Goal: Transaction & Acquisition: Purchase product/service

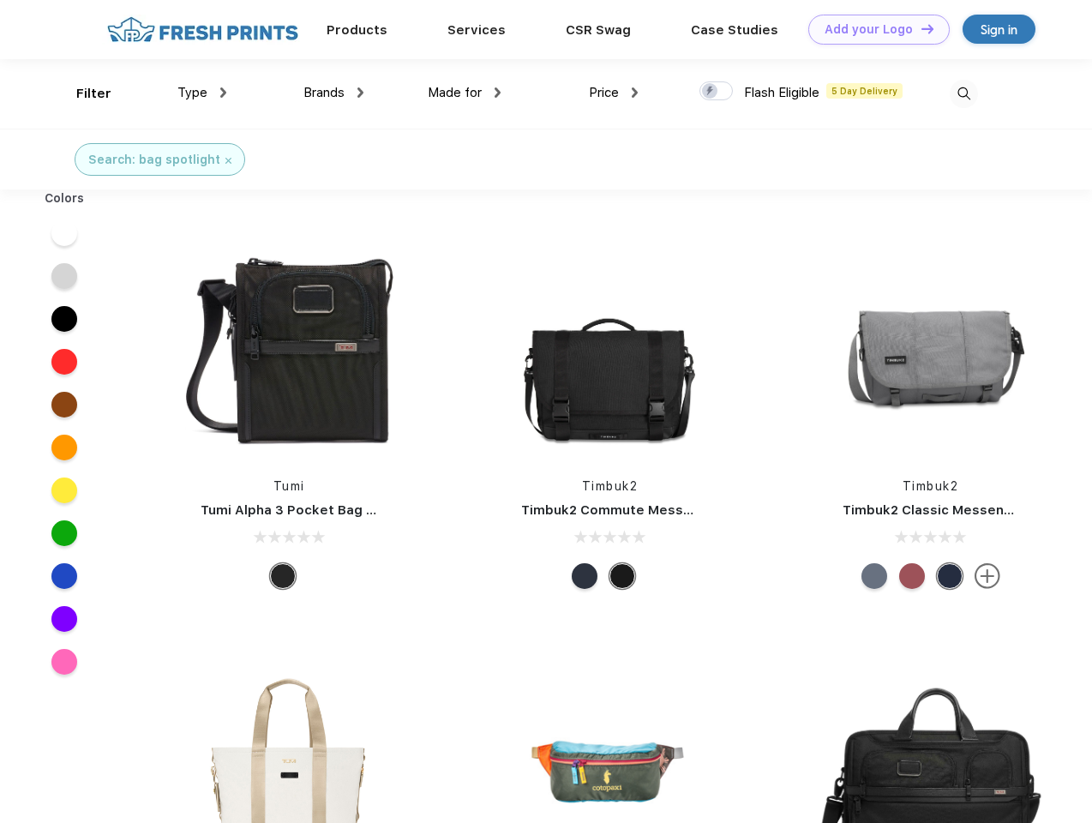
click at [872, 29] on link "Add your Logo Design Tool" at bounding box center [878, 30] width 141 height 30
click at [0, 0] on div "Design Tool" at bounding box center [0, 0] width 0 height 0
click at [919, 28] on link "Add your Logo Design Tool" at bounding box center [878, 30] width 141 height 30
click at [82, 93] on div "Filter" at bounding box center [93, 94] width 35 height 20
click at [202, 93] on span "Type" at bounding box center [192, 92] width 30 height 15
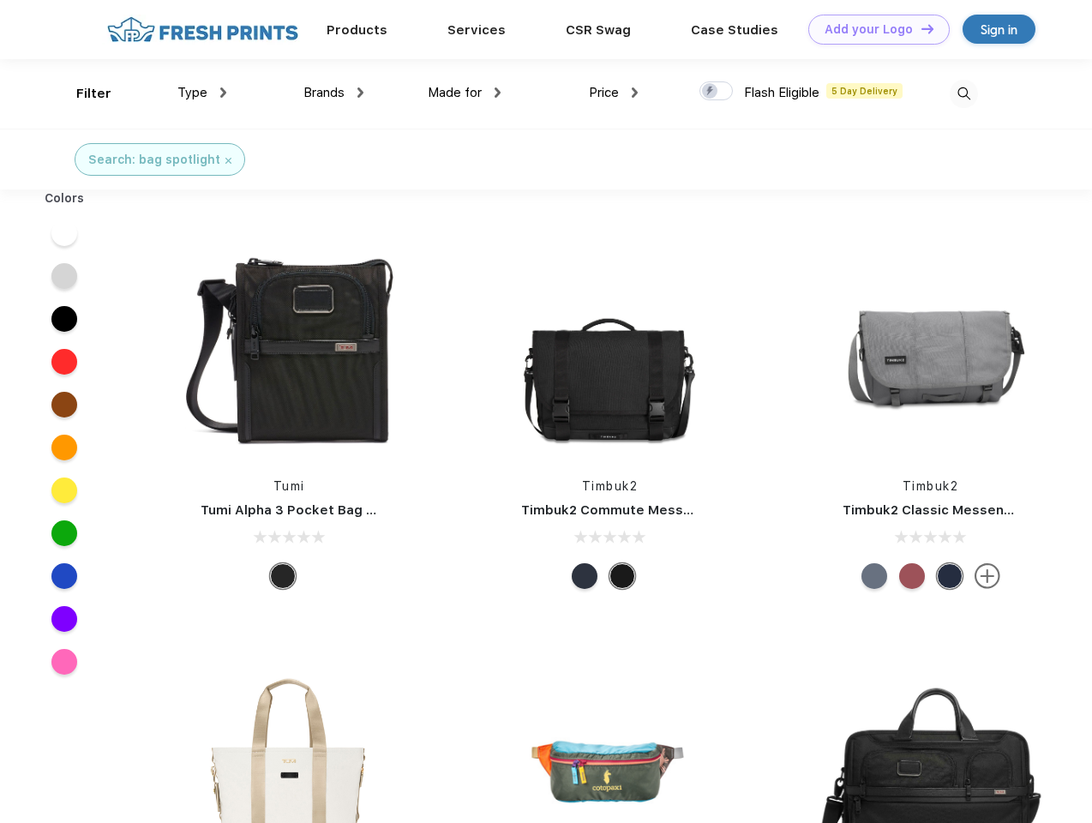
click at [333, 93] on span "Brands" at bounding box center [323, 92] width 41 height 15
click at [464, 93] on span "Made for" at bounding box center [455, 92] width 54 height 15
click at [614, 93] on span "Price" at bounding box center [604, 92] width 30 height 15
click at [716, 92] on div at bounding box center [715, 90] width 33 height 19
click at [710, 92] on input "checkbox" at bounding box center [704, 86] width 11 height 11
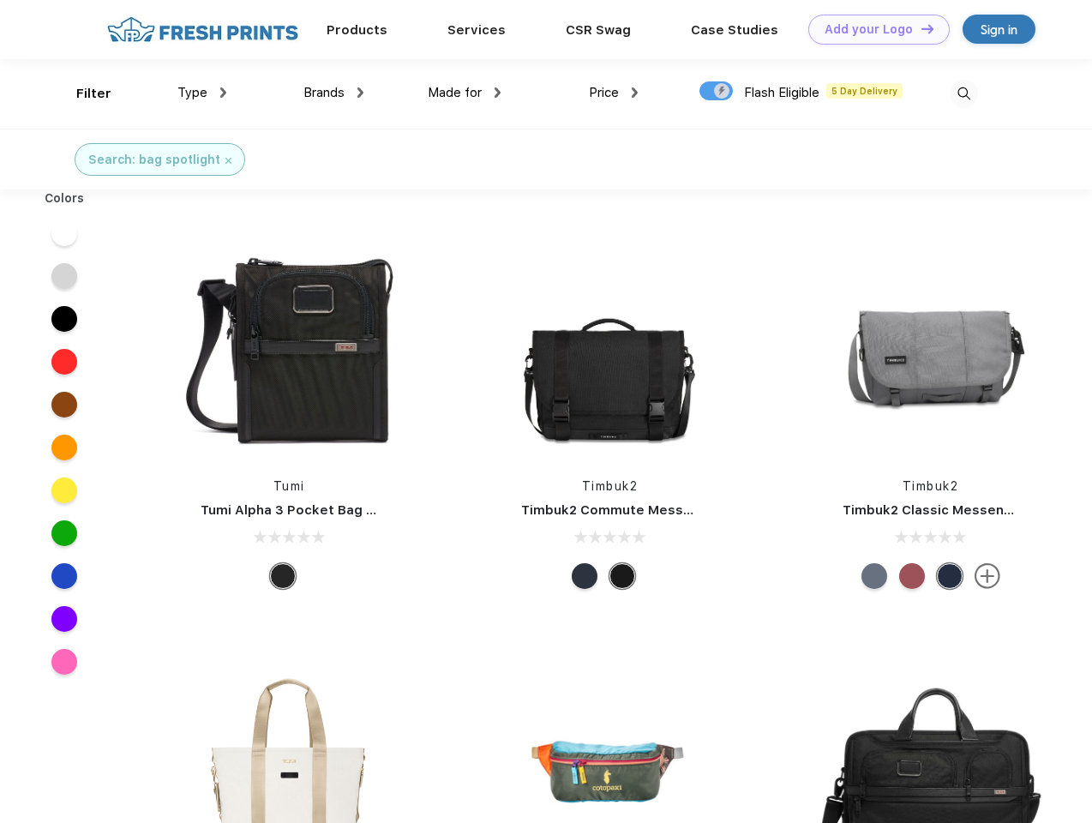
click at [963, 93] on img at bounding box center [963, 94] width 28 height 28
